Goal: Use online tool/utility: Utilize a website feature to perform a specific function

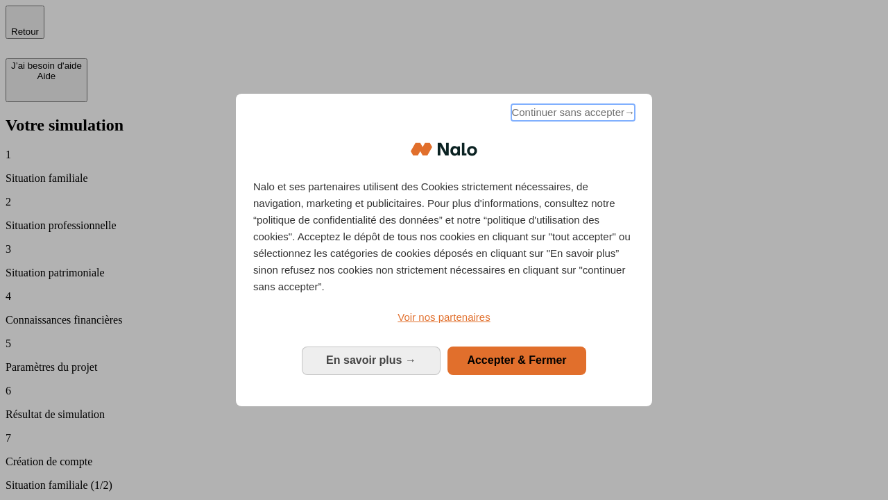
click at [572, 115] on span "Continuer sans accepter →" at bounding box center [573, 112] width 124 height 17
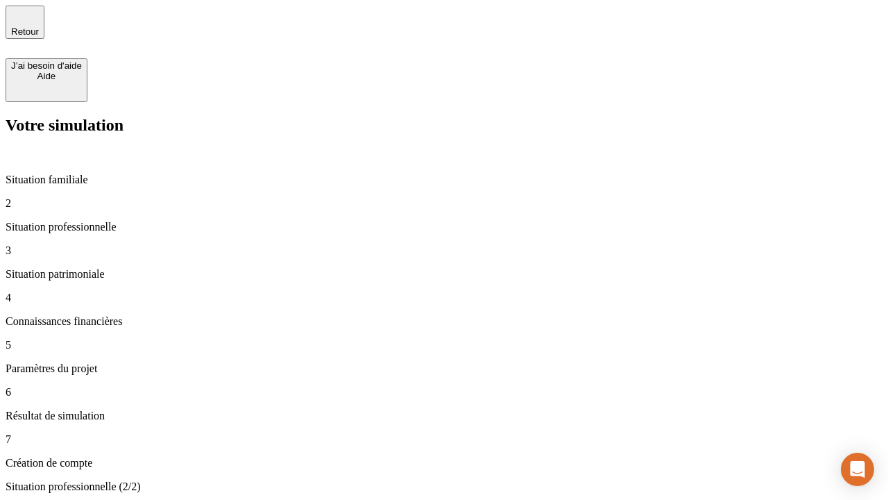
type input "30 000"
type input "1 000"
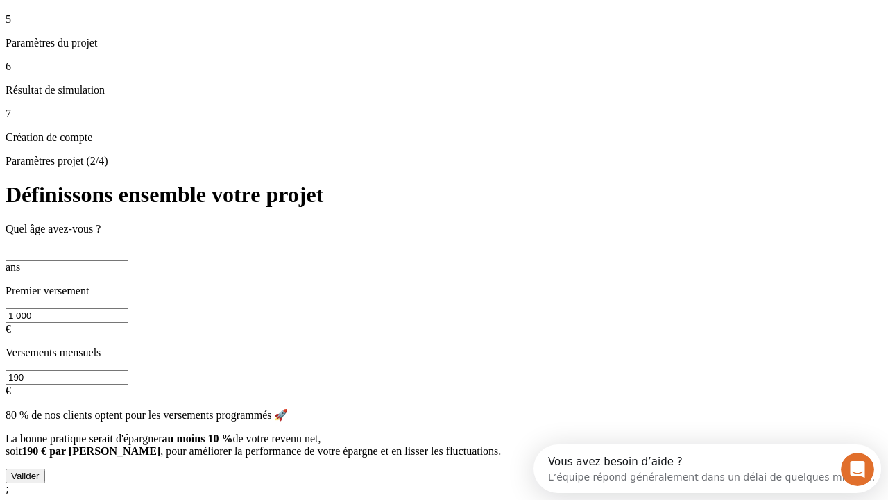
scroll to position [12, 0]
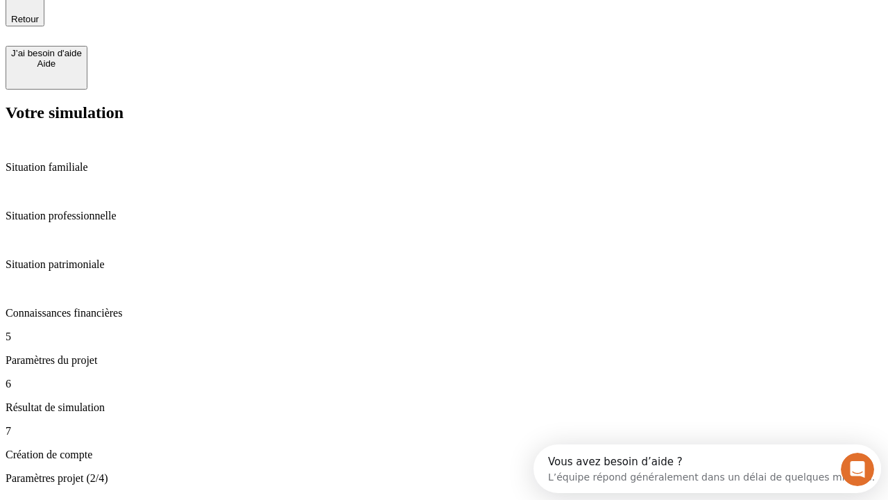
type input "65"
type input "5 000"
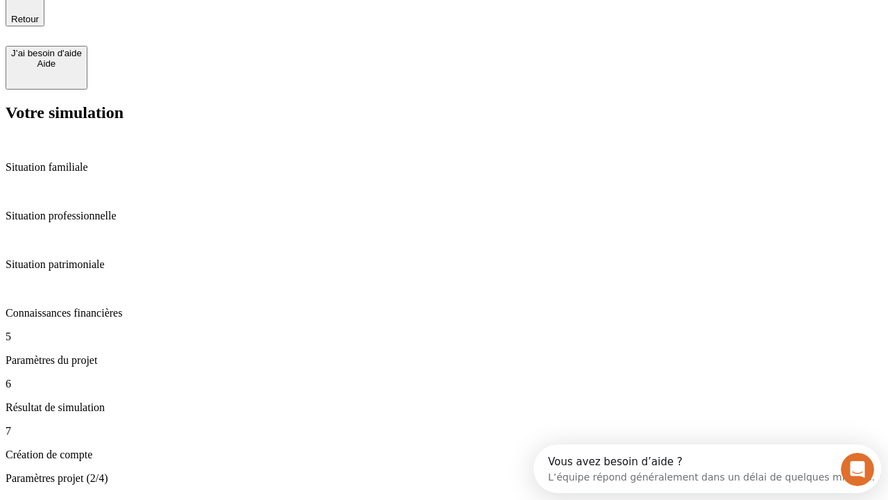
type input "640"
